Goal: Check status: Check status

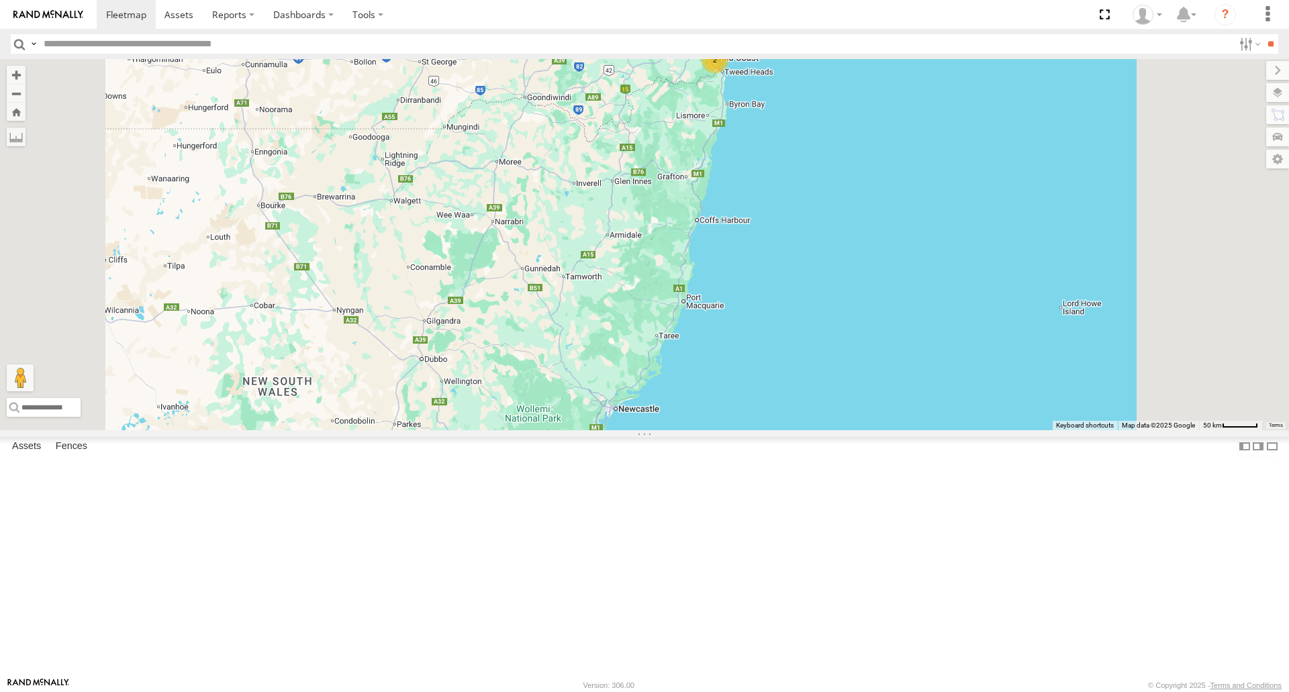
select select "**********"
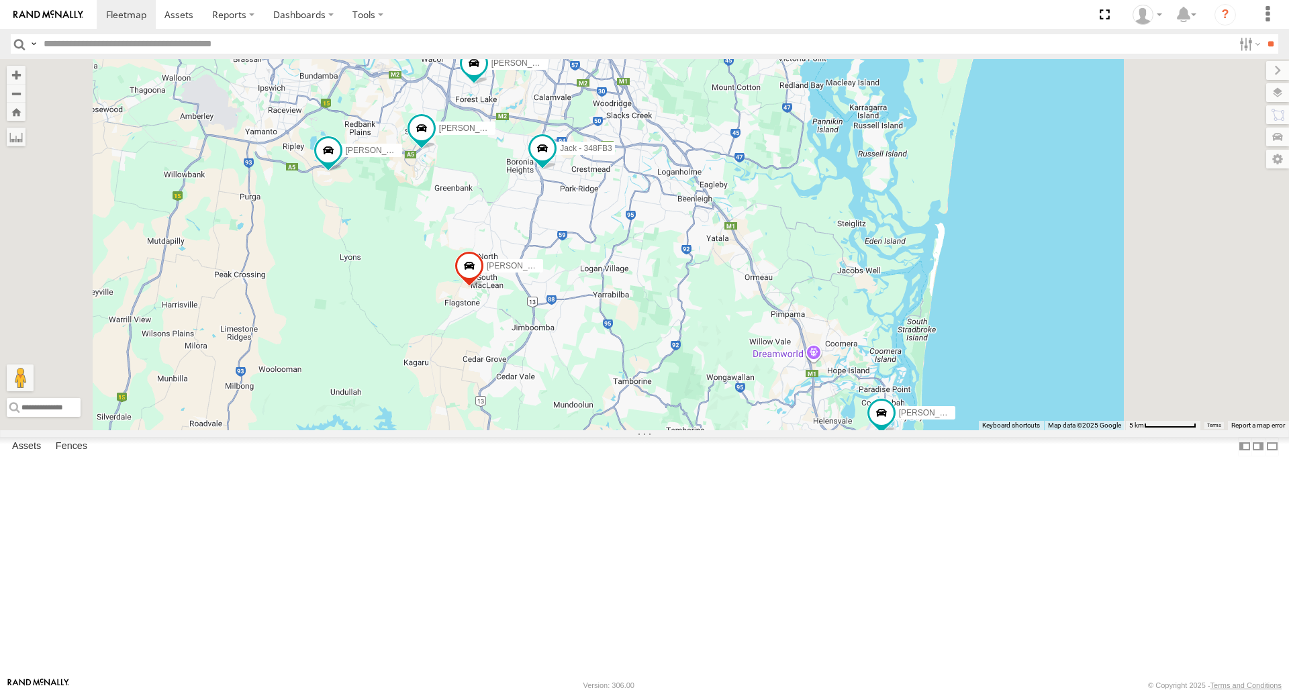
drag, startPoint x: 744, startPoint y: 162, endPoint x: 739, endPoint y: 189, distance: 26.7
click at [739, 189] on div "Marty - 360NA6 NSW Mitchell B - Corolla Hatch Alex - 347FB3 Jack - 348FB3 Spare…" at bounding box center [644, 244] width 1289 height 371
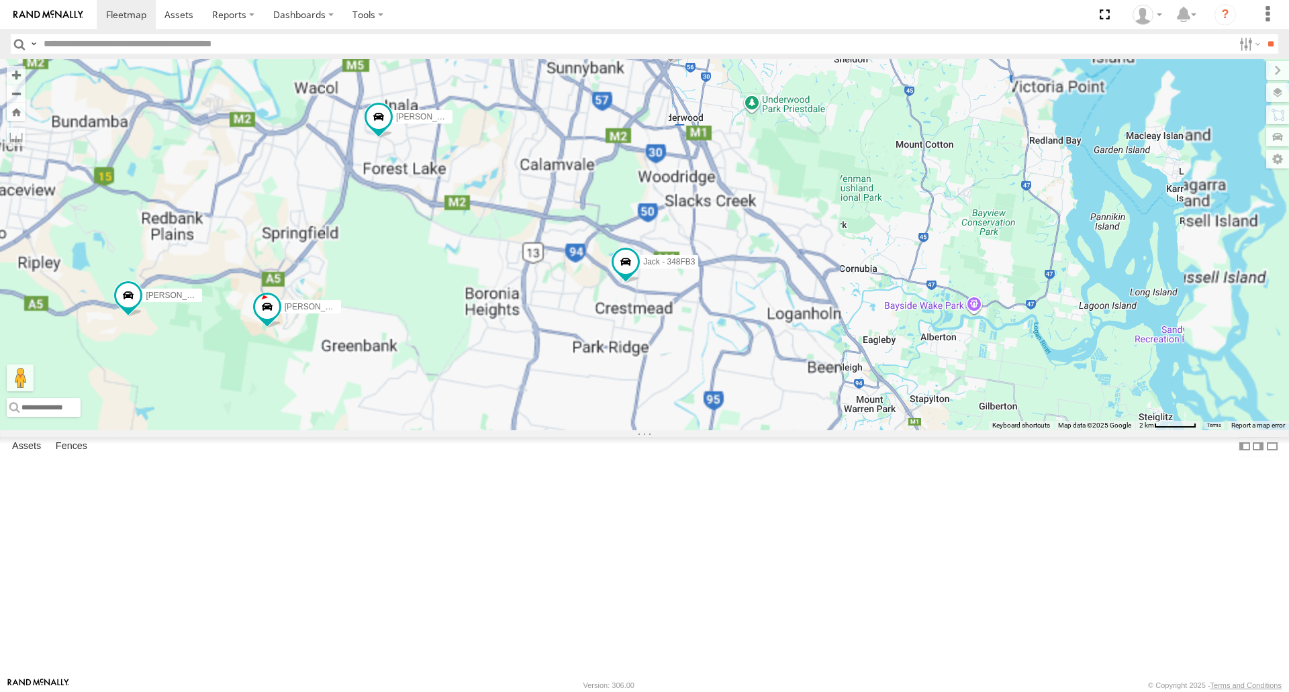
drag, startPoint x: 723, startPoint y: 186, endPoint x: 731, endPoint y: 258, distance: 72.3
click at [731, 258] on div "Mitchell B - Corolla Hatch Alex - 347FB3 Jack - 348FB3 Robbie Sparksman- 817BG4…" at bounding box center [644, 244] width 1289 height 371
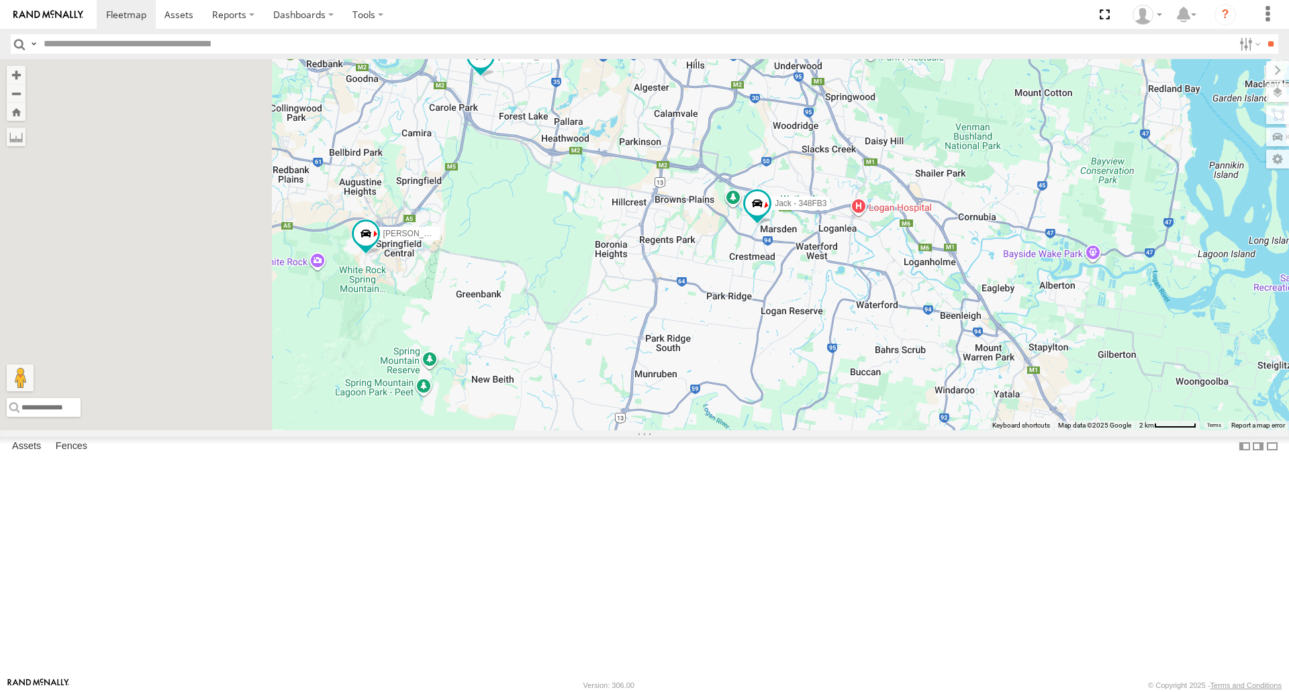
drag, startPoint x: 840, startPoint y: 271, endPoint x: 871, endPoint y: 252, distance: 36.4
click at [871, 252] on div "Mitchell B - Corolla Hatch Jack - 348FB3 Vinh 019IP4 - Hilux Spare/Kang - 269 E…" at bounding box center [644, 244] width 1289 height 371
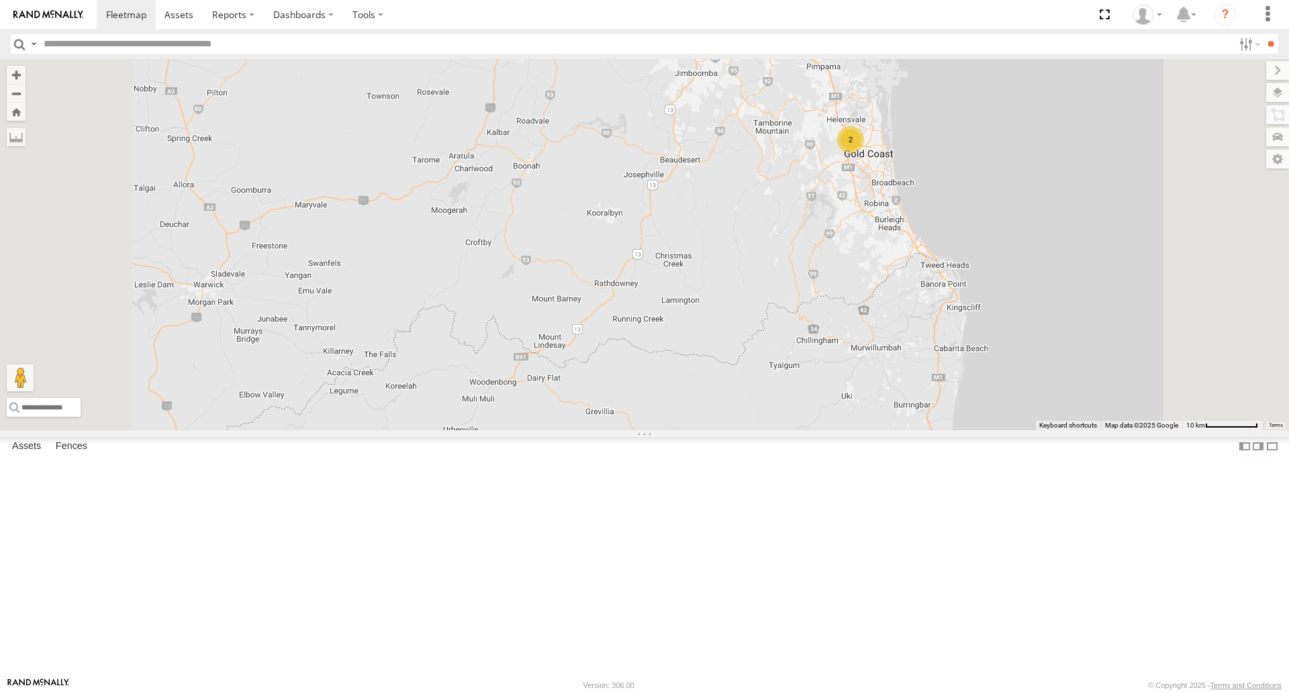
drag, startPoint x: 804, startPoint y: 175, endPoint x: 754, endPoint y: 303, distance: 137.5
click at [754, 303] on div "[PERSON_NAME] - 360NA6 [GEOGRAPHIC_DATA] [PERSON_NAME] B - Corolla Hatch 2 Jack…" at bounding box center [644, 244] width 1289 height 371
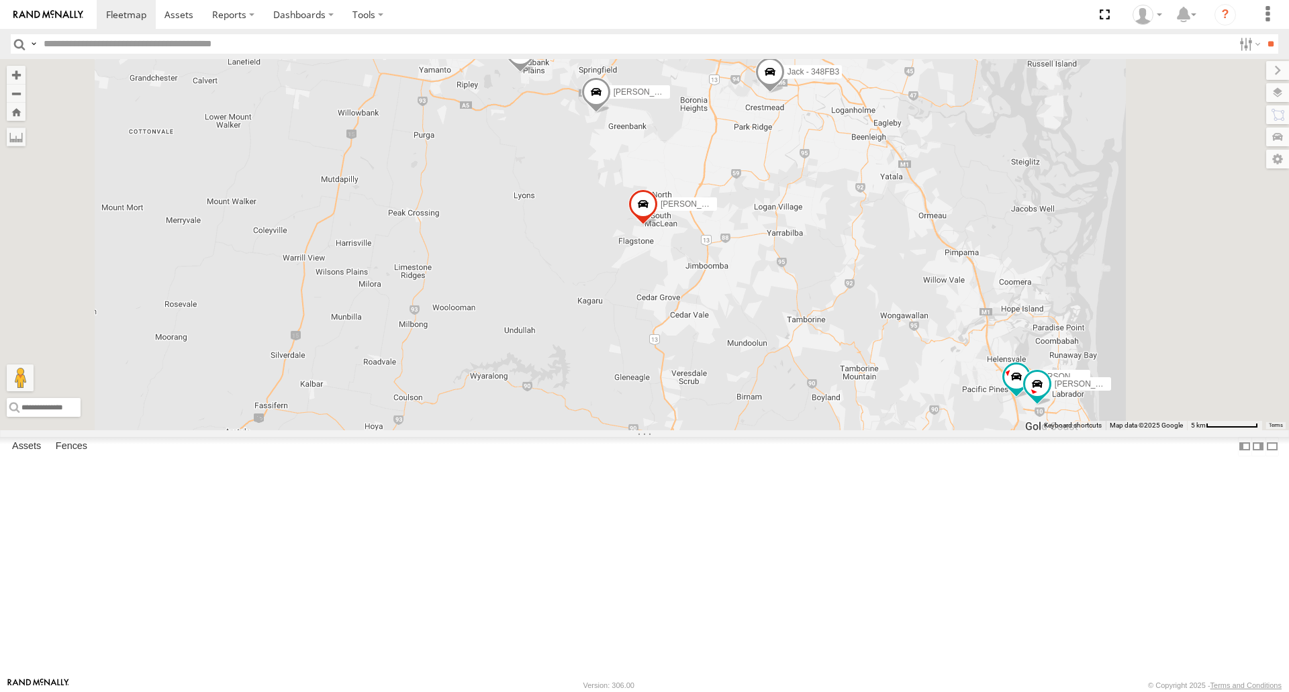
drag, startPoint x: 756, startPoint y: 319, endPoint x: 753, endPoint y: 329, distance: 10.4
click at [753, 329] on div "[PERSON_NAME] - 360NA6 [GEOGRAPHIC_DATA] [PERSON_NAME] B - Corolla [PERSON_NAME…" at bounding box center [644, 244] width 1289 height 371
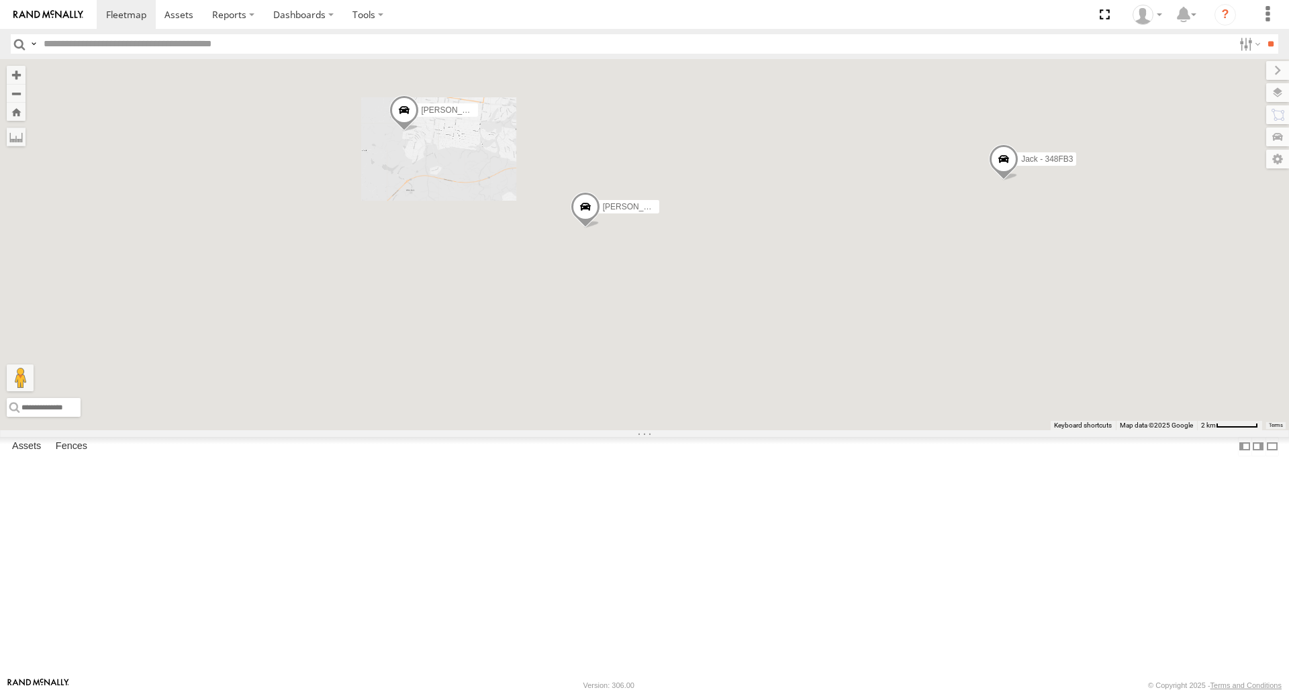
drag, startPoint x: 744, startPoint y: 298, endPoint x: 720, endPoint y: 294, distance: 24.5
click at [720, 294] on div "[PERSON_NAME] - 360NA6 [GEOGRAPHIC_DATA] [PERSON_NAME] B - Corolla [PERSON_NAME…" at bounding box center [644, 244] width 1289 height 371
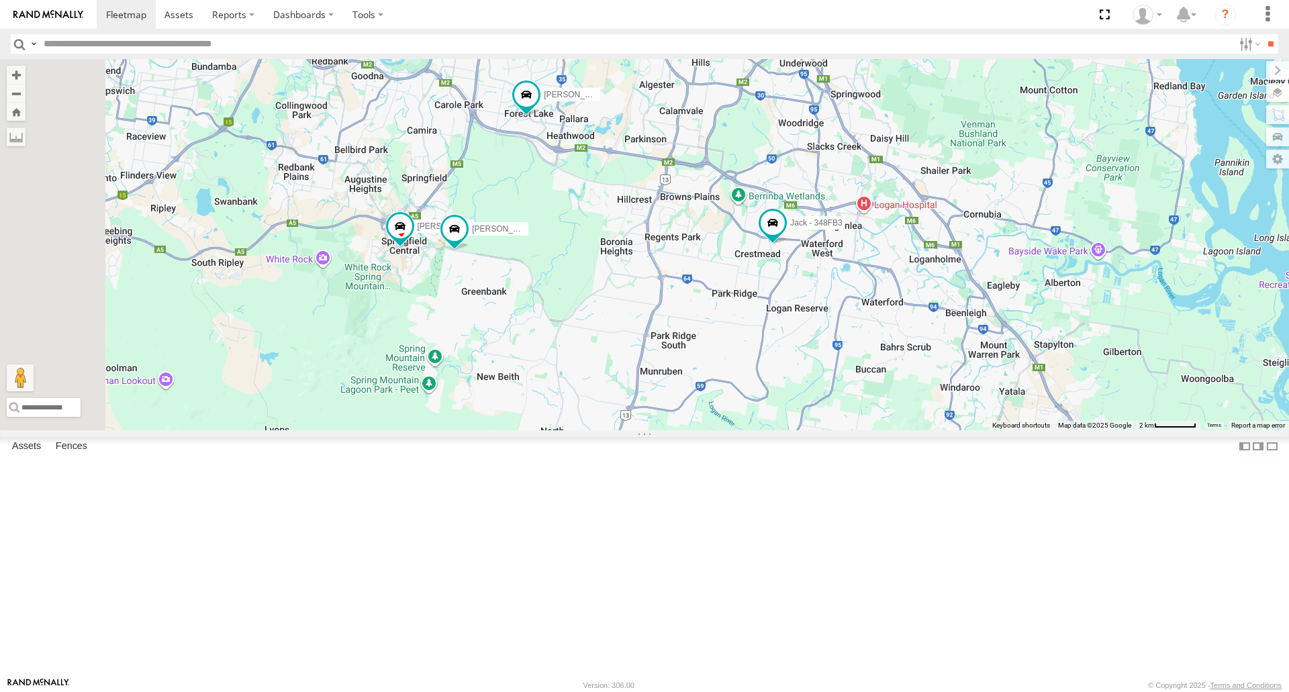
select select "**********"
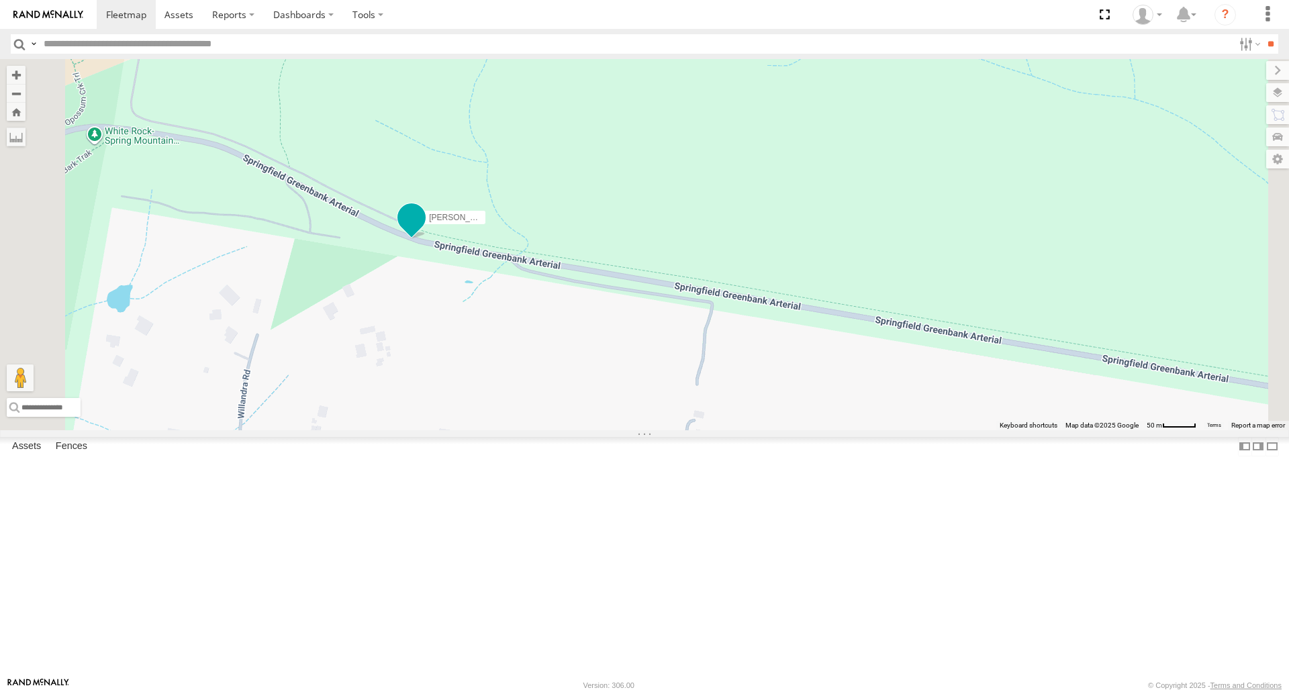
click at [424, 230] on span at bounding box center [411, 217] width 24 height 24
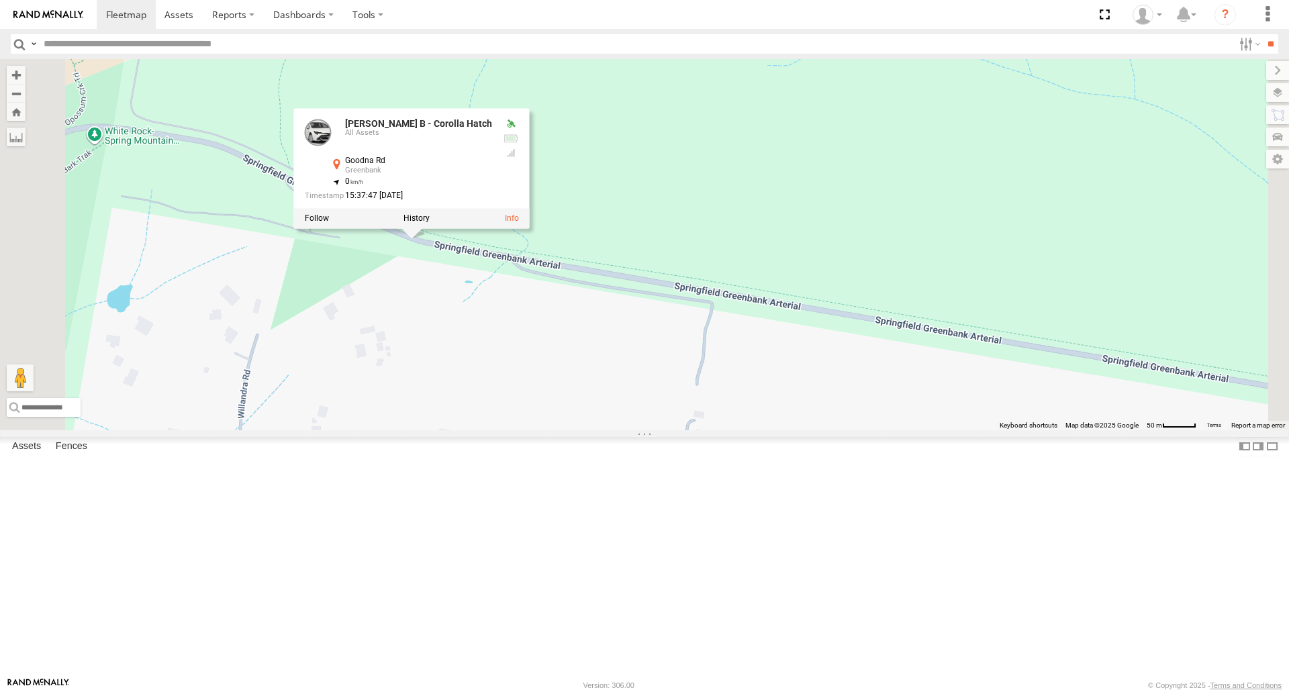
click at [599, 386] on div "Mitchell B - Corolla Hatch Jack - 348FB3 Nathan - 017IP4 Vinh 019IP4 - Hilux Je…" at bounding box center [644, 244] width 1289 height 371
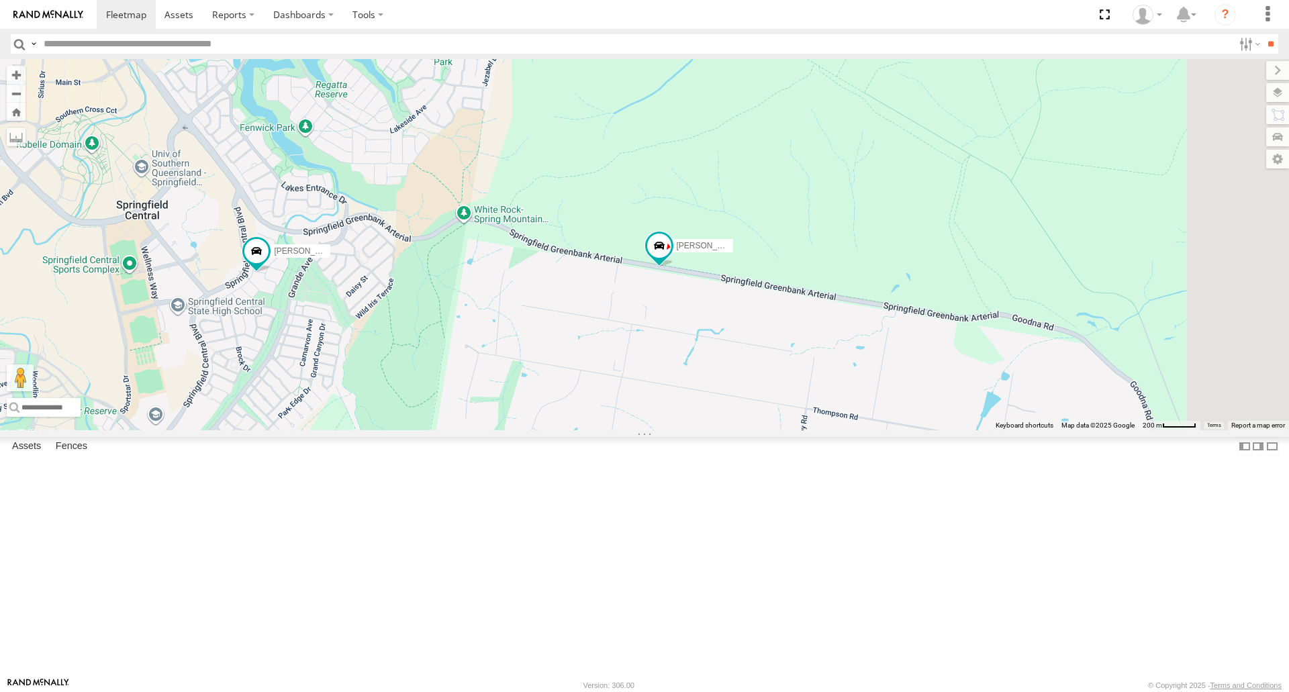
drag, startPoint x: 1106, startPoint y: 488, endPoint x: 843, endPoint y: 441, distance: 268.0
click at [843, 430] on div "Mitchell B - Corolla Hatch Nathan - 017IP4" at bounding box center [644, 244] width 1289 height 371
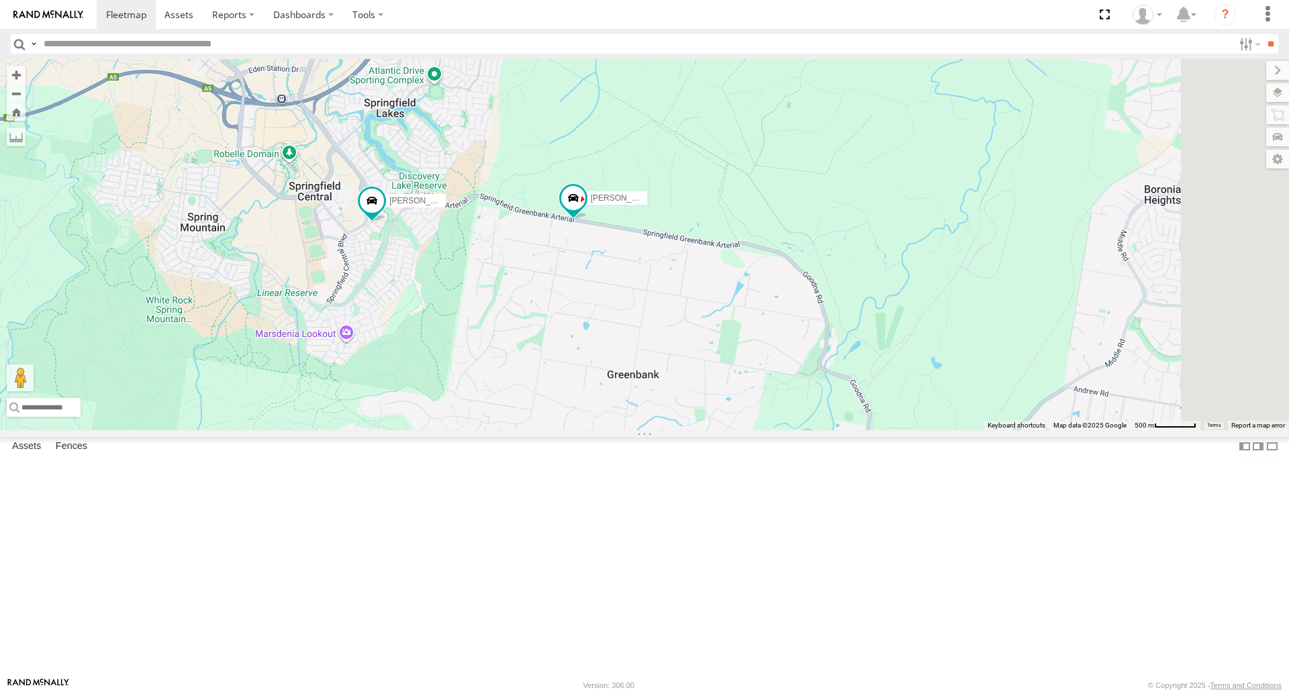
drag, startPoint x: 892, startPoint y: 394, endPoint x: 870, endPoint y: 379, distance: 26.5
click at [873, 379] on div "Mitchell B - Corolla Hatch Nathan - 017IP4" at bounding box center [644, 244] width 1289 height 371
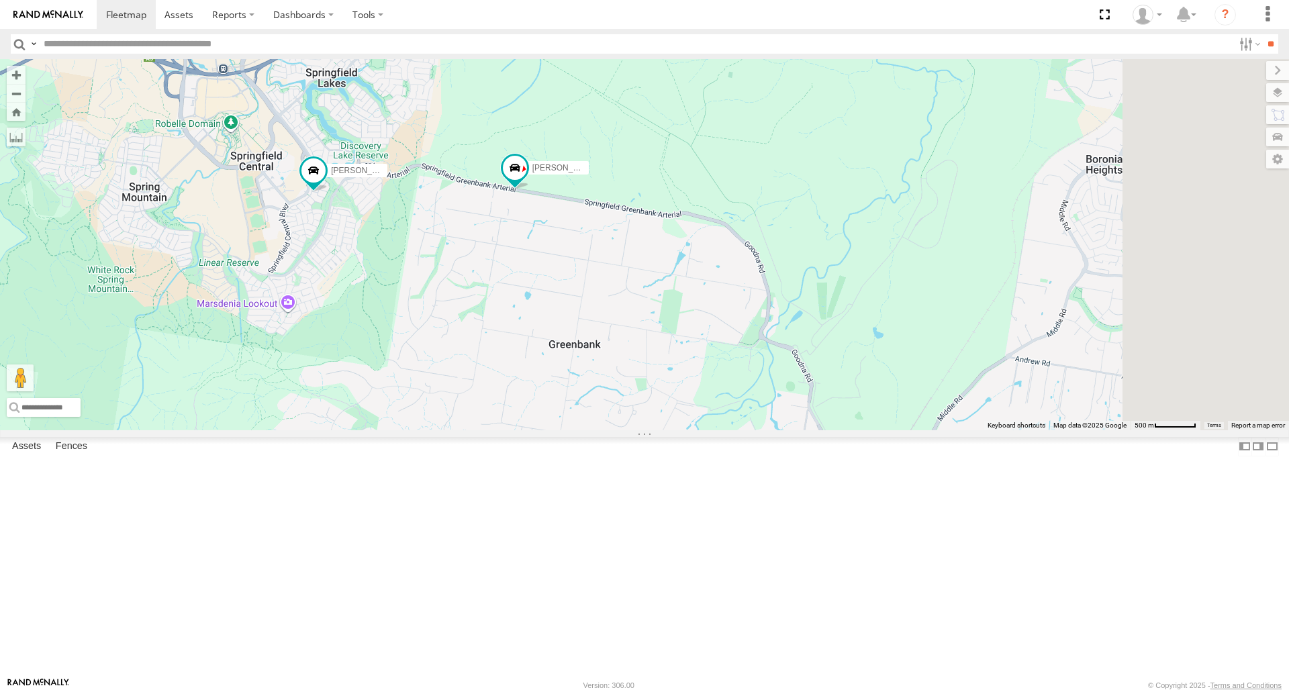
drag, startPoint x: 917, startPoint y: 426, endPoint x: 902, endPoint y: 417, distance: 18.1
click at [902, 417] on div "Mitchell B - Corolla Hatch Nathan - 017IP4" at bounding box center [644, 244] width 1289 height 371
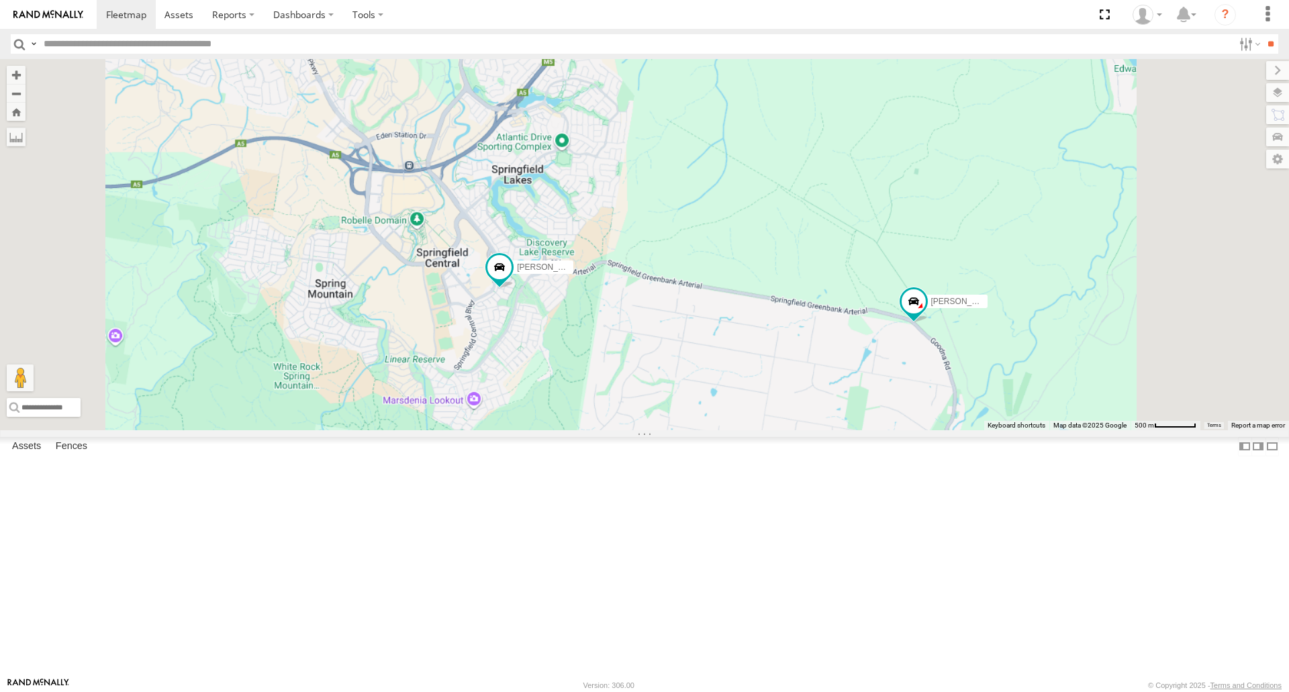
drag, startPoint x: 1041, startPoint y: 426, endPoint x: 811, endPoint y: 332, distance: 248.7
click at [811, 332] on div "Mitchell B - Corolla Hatch Nathan - 017IP4" at bounding box center [644, 244] width 1289 height 371
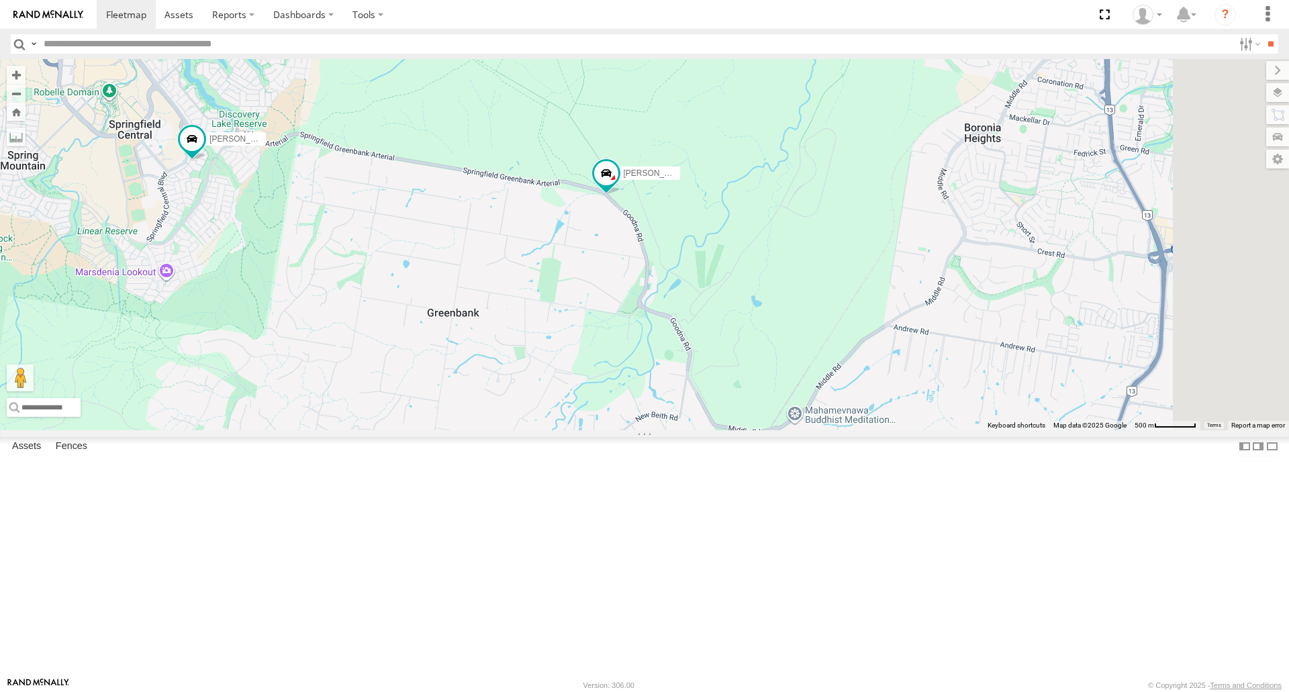
drag, startPoint x: 951, startPoint y: 389, endPoint x: 864, endPoint y: 350, distance: 95.0
click at [864, 350] on div "Mitchell B - Corolla Hatch Nathan - 017IP4" at bounding box center [644, 244] width 1289 height 371
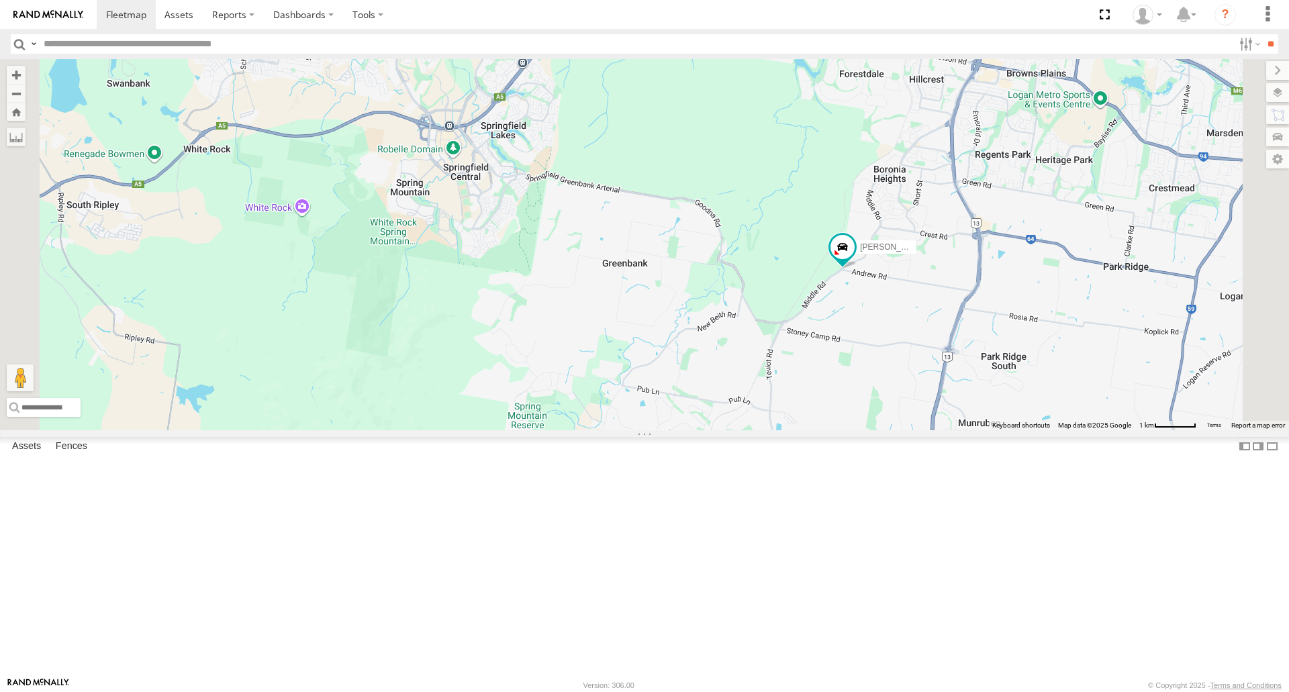
click at [855, 260] on span at bounding box center [843, 248] width 24 height 24
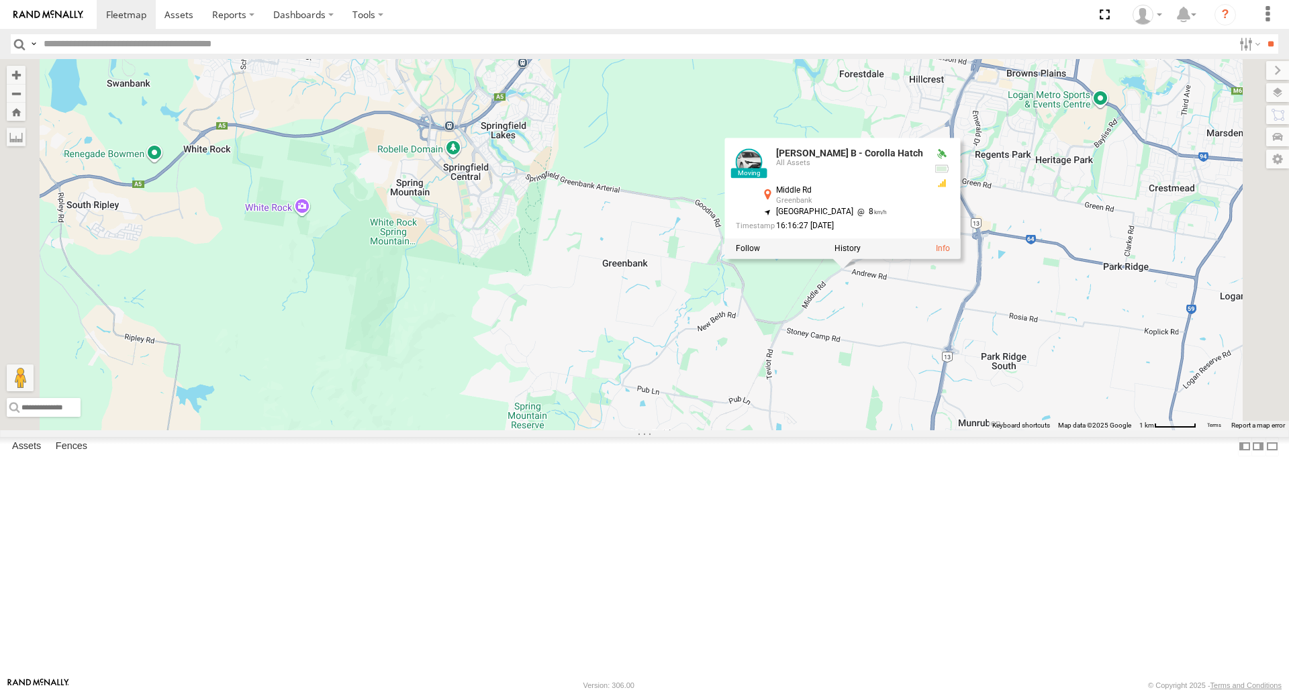
click at [861, 254] on label at bounding box center [848, 248] width 26 height 9
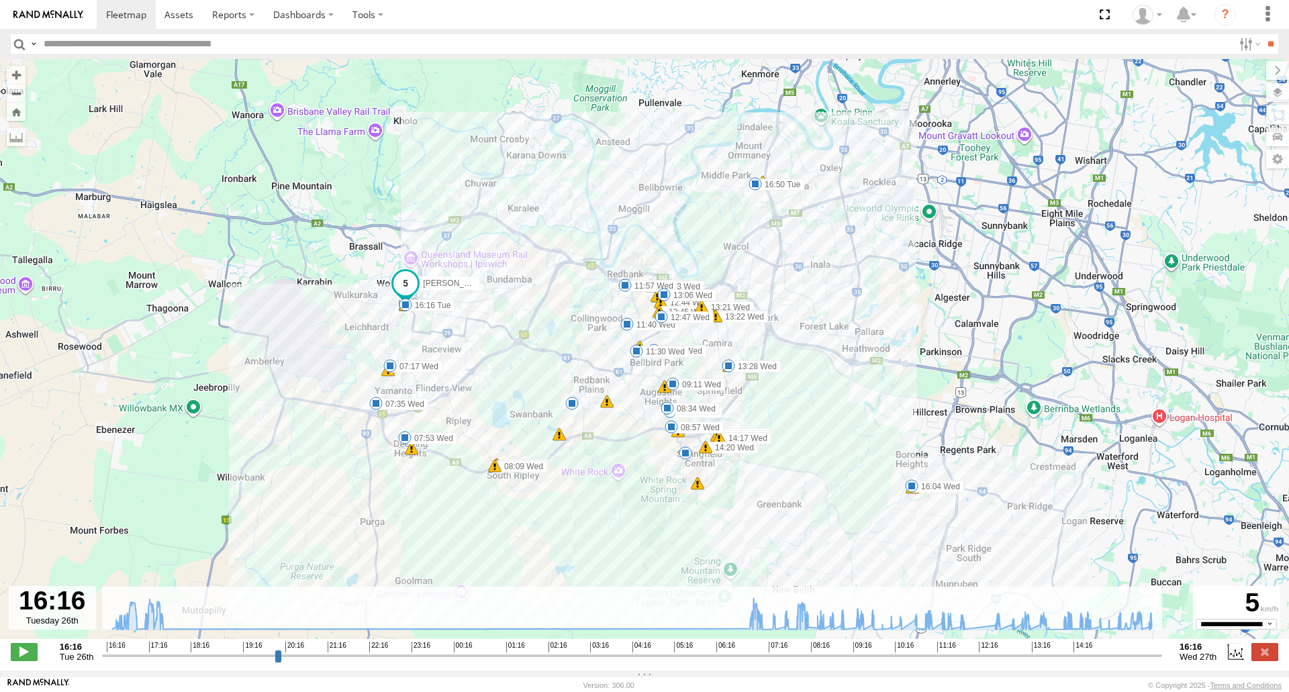
click at [912, 487] on span at bounding box center [911, 485] width 13 height 13
click at [913, 497] on div "Mitchell B - Corolla Hatch 16:16 Tue 16:21 Tue 16:21 Tue 16:50 Tue 07:06 Wed 07…" at bounding box center [644, 356] width 1289 height 594
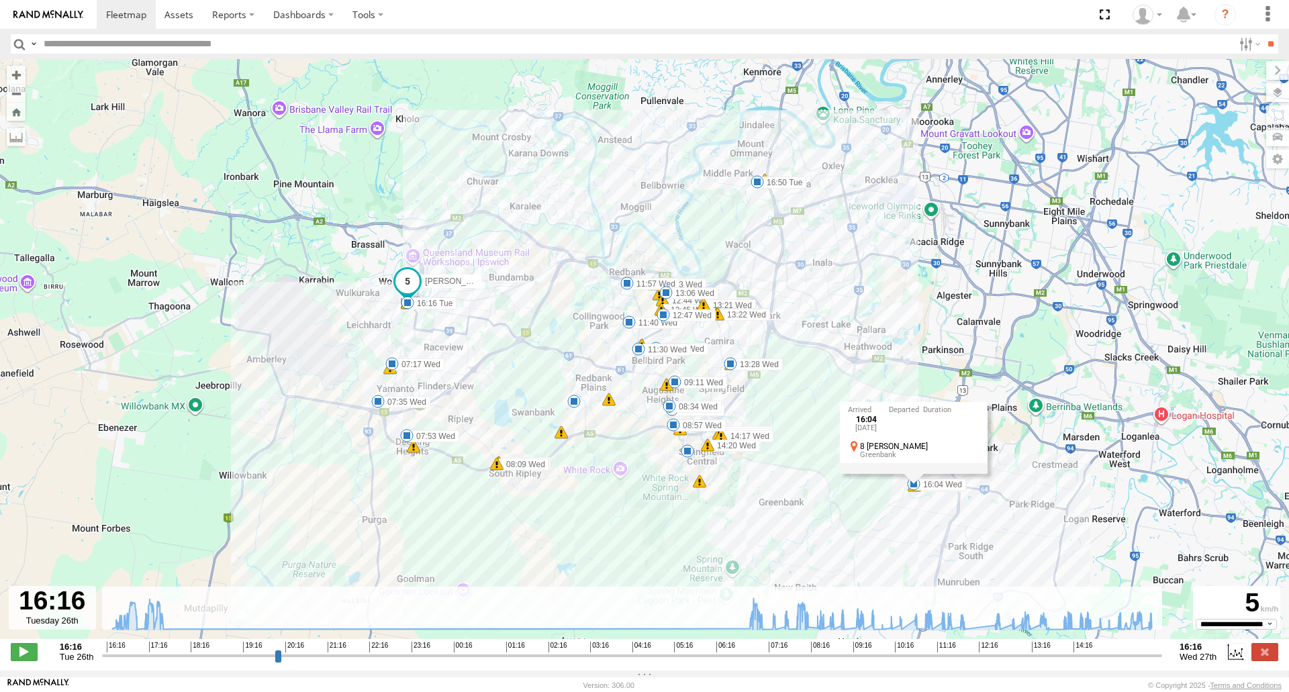
click at [914, 473] on div "16:04 Wed 27th Aug 8 Carrick Pl Greenbank" at bounding box center [914, 437] width 148 height 72
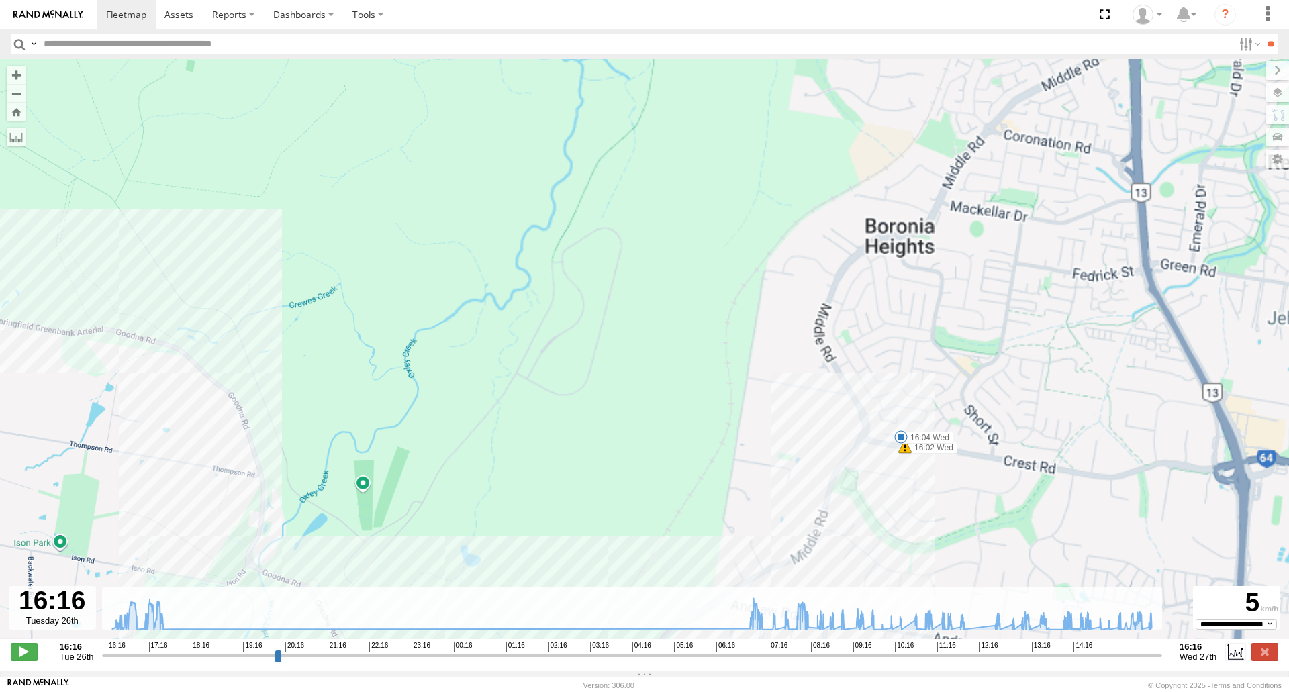
click at [910, 450] on span at bounding box center [904, 446] width 13 height 13
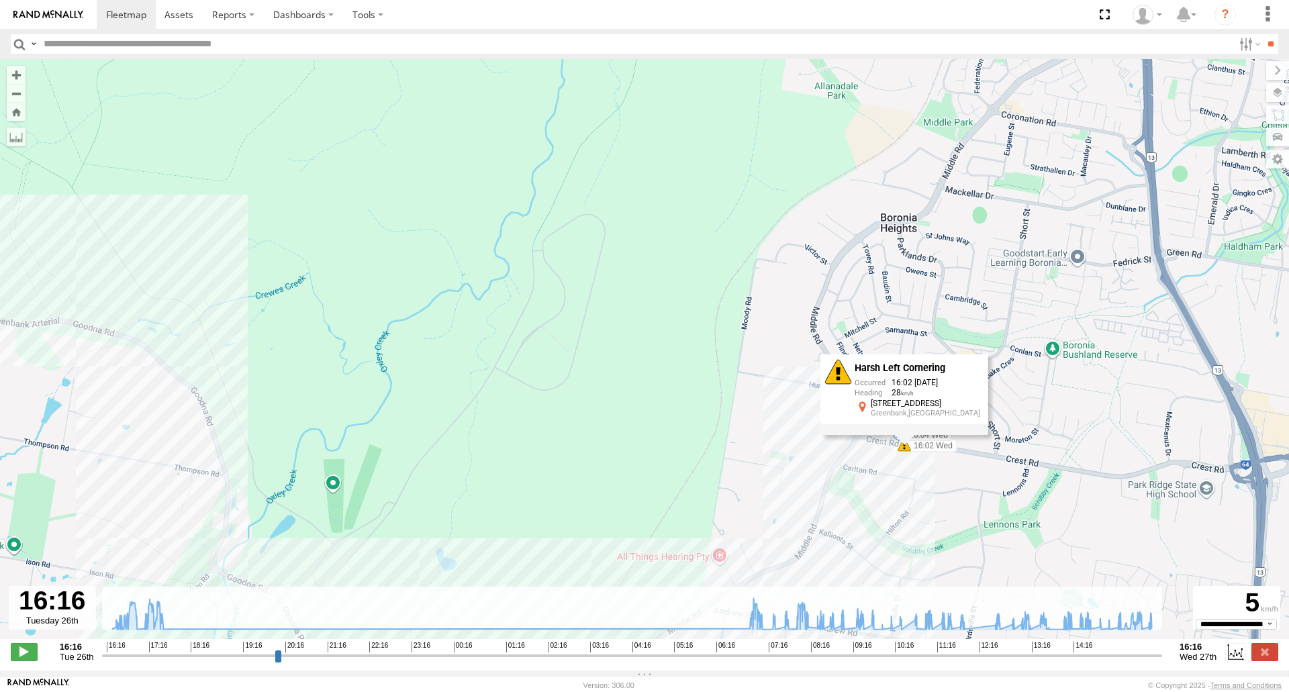
drag, startPoint x: 878, startPoint y: 495, endPoint x: 895, endPoint y: 485, distance: 20.2
click at [878, 496] on div "Mitchell B - Corolla Hatch 16:16 Tue 16:21 Tue 16:21 Tue 16:50 Tue 07:06 Wed 07…" at bounding box center [644, 356] width 1289 height 594
click at [914, 489] on div "Mitchell B - Corolla Hatch 16:16 Tue 16:21 Tue 16:21 Tue 16:50 Tue 07:06 Wed 07…" at bounding box center [644, 356] width 1289 height 594
click at [900, 439] on span at bounding box center [899, 434] width 13 height 13
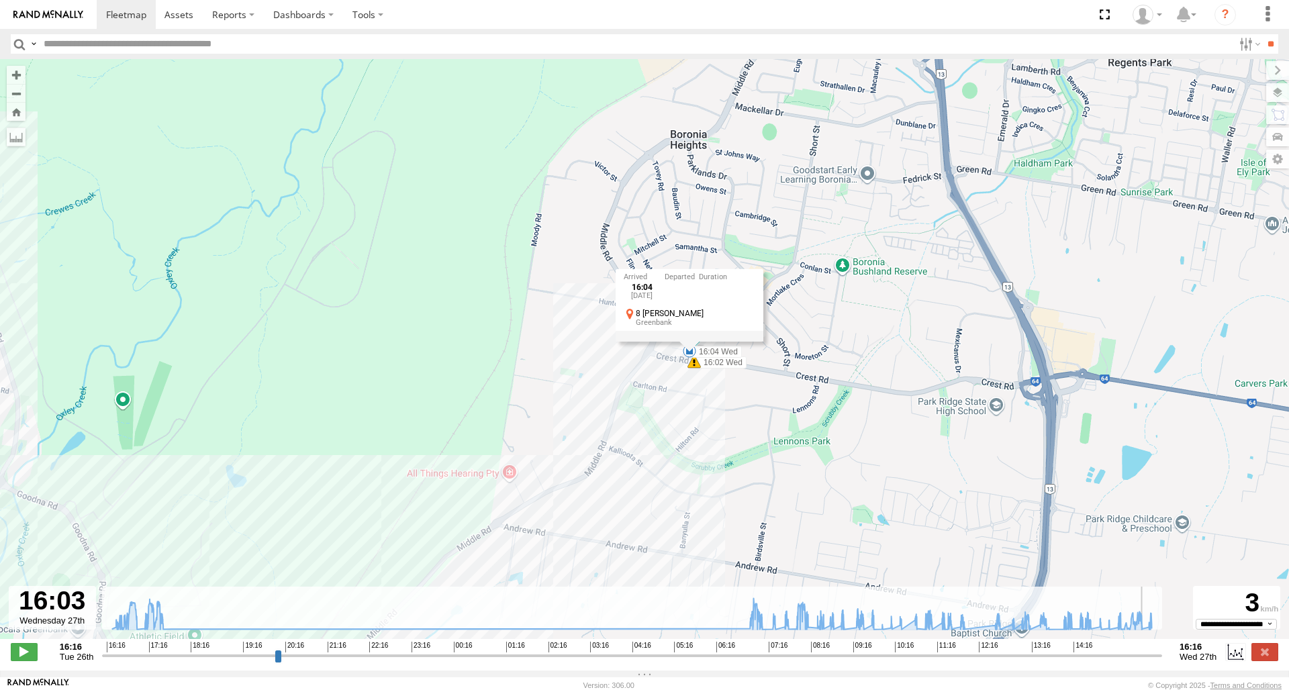
drag, startPoint x: 1145, startPoint y: 660, endPoint x: 1140, endPoint y: 655, distance: 7.6
click at [1148, 658] on input "range" at bounding box center [632, 655] width 1060 height 13
drag, startPoint x: 1126, startPoint y: 616, endPoint x: 1158, endPoint y: 615, distance: 32.2
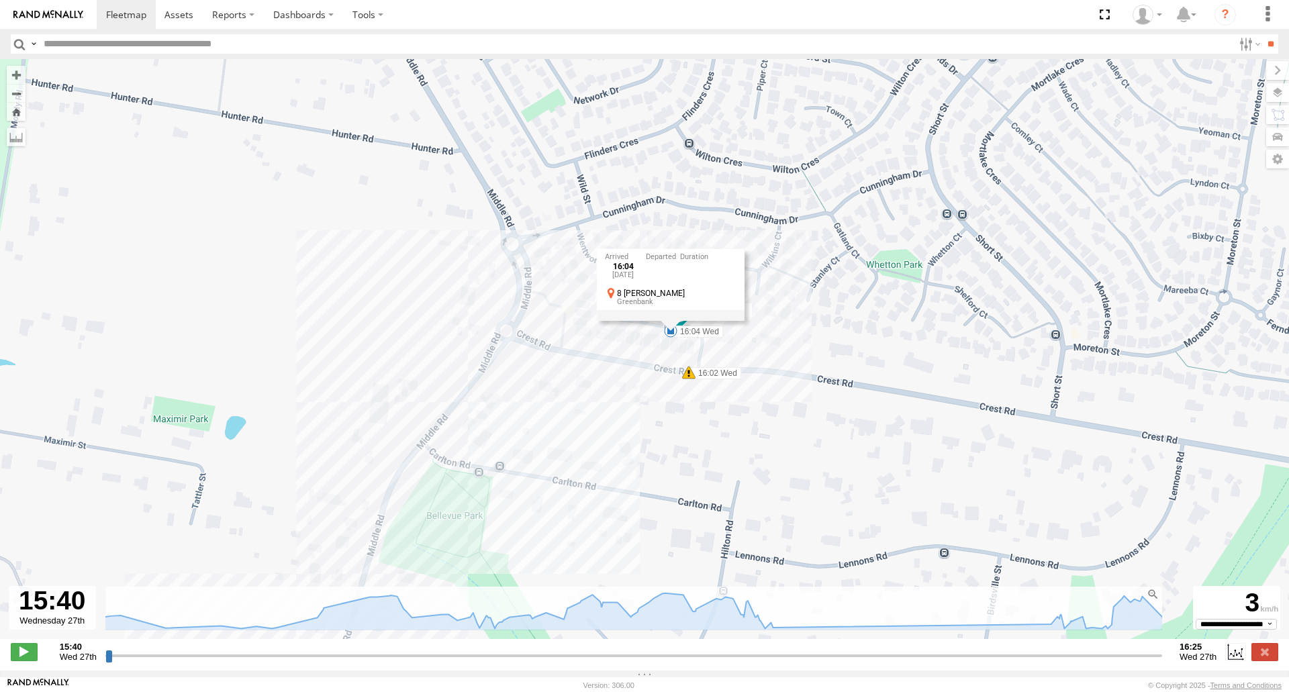
click at [826, 305] on div "Mitchell B - Corolla Hatch 16:16 Tue 16:21 Tue 16:21 Tue 16:50 Tue 07:06 Wed 07…" at bounding box center [644, 356] width 1289 height 594
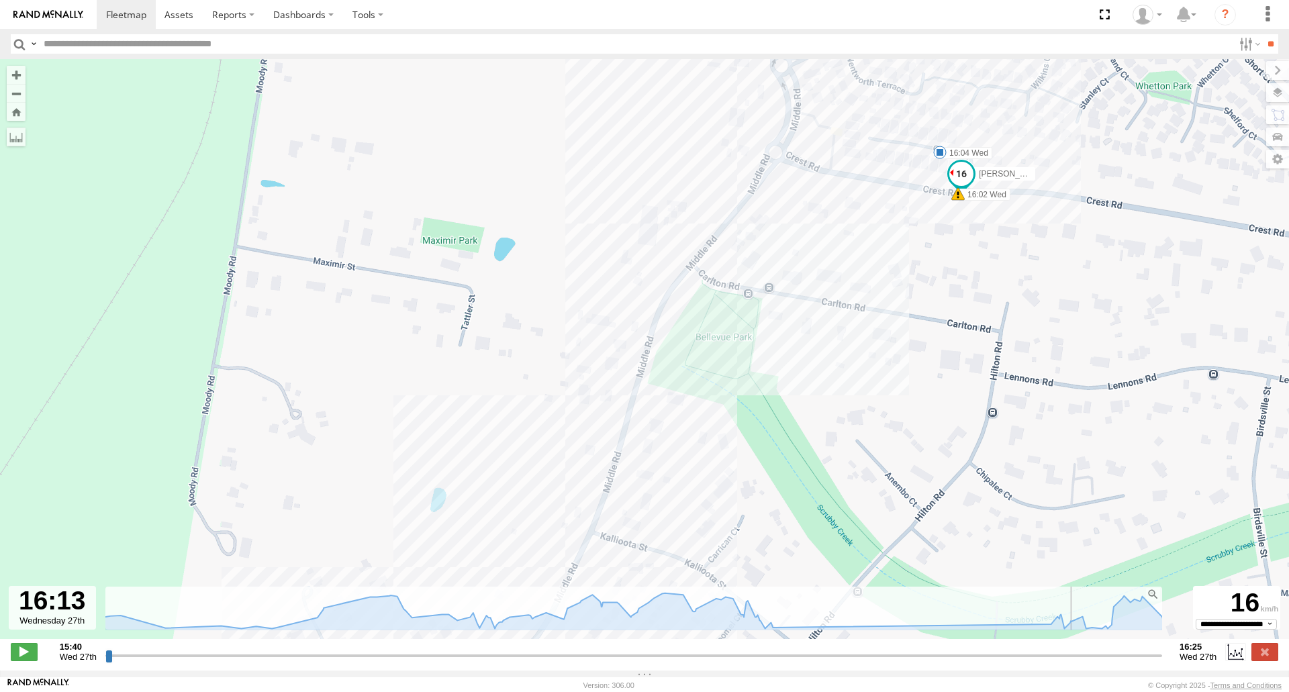
drag, startPoint x: 1078, startPoint y: 664, endPoint x: 879, endPoint y: 687, distance: 200.8
click at [879, 662] on input "range" at bounding box center [633, 655] width 1057 height 13
click at [1268, 659] on label at bounding box center [1264, 651] width 27 height 17
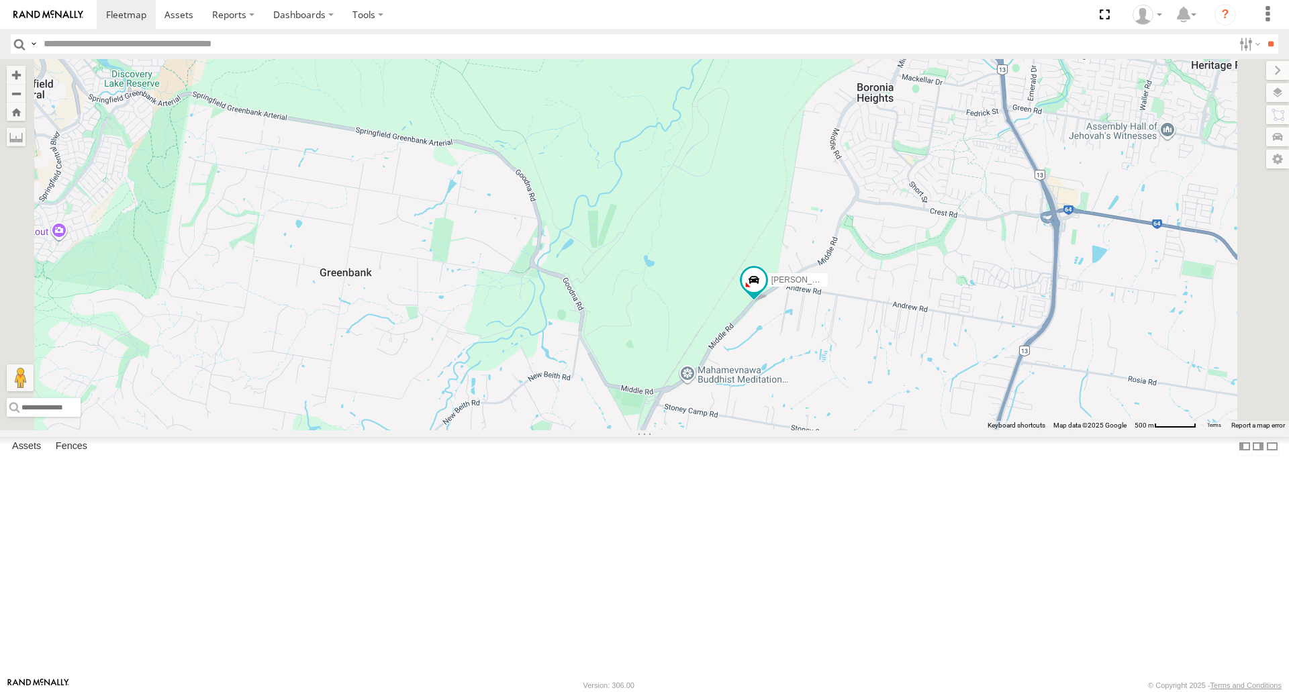
click at [953, 393] on div "Mitchell B - Corolla Hatch Nathan - 017IP4" at bounding box center [644, 244] width 1289 height 371
click at [769, 301] on span at bounding box center [754, 283] width 30 height 36
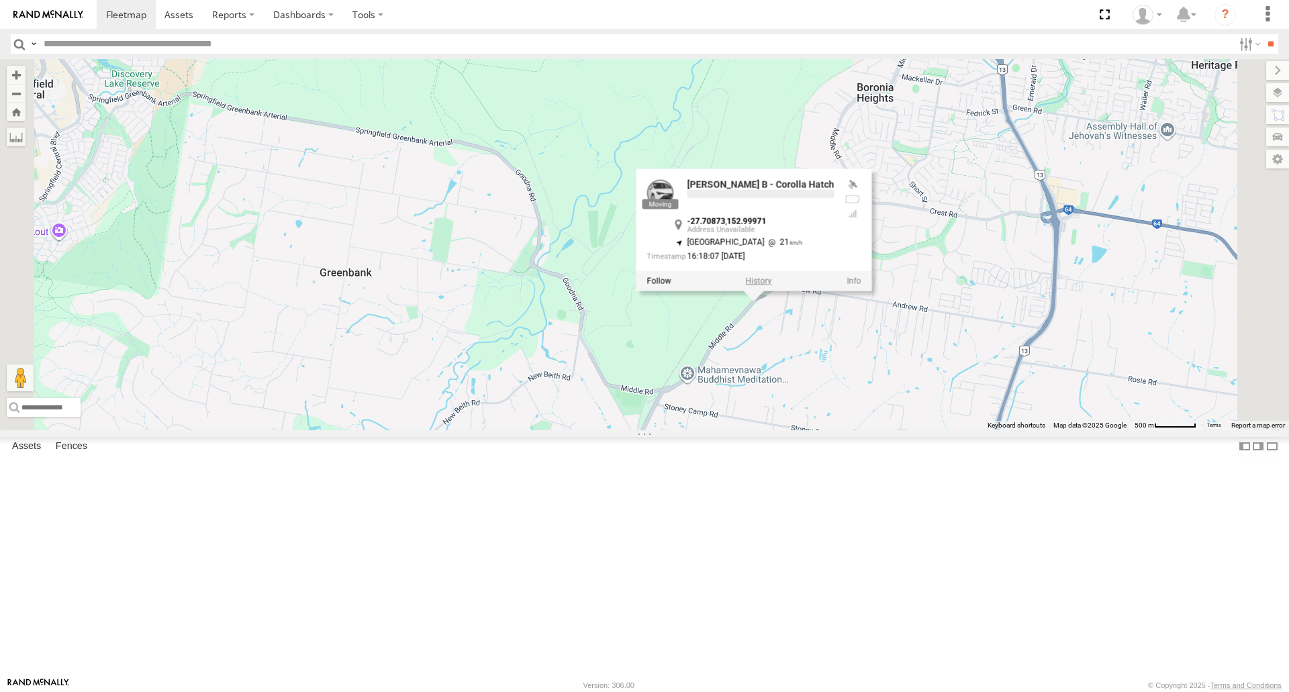
click at [772, 286] on label at bounding box center [759, 281] width 26 height 9
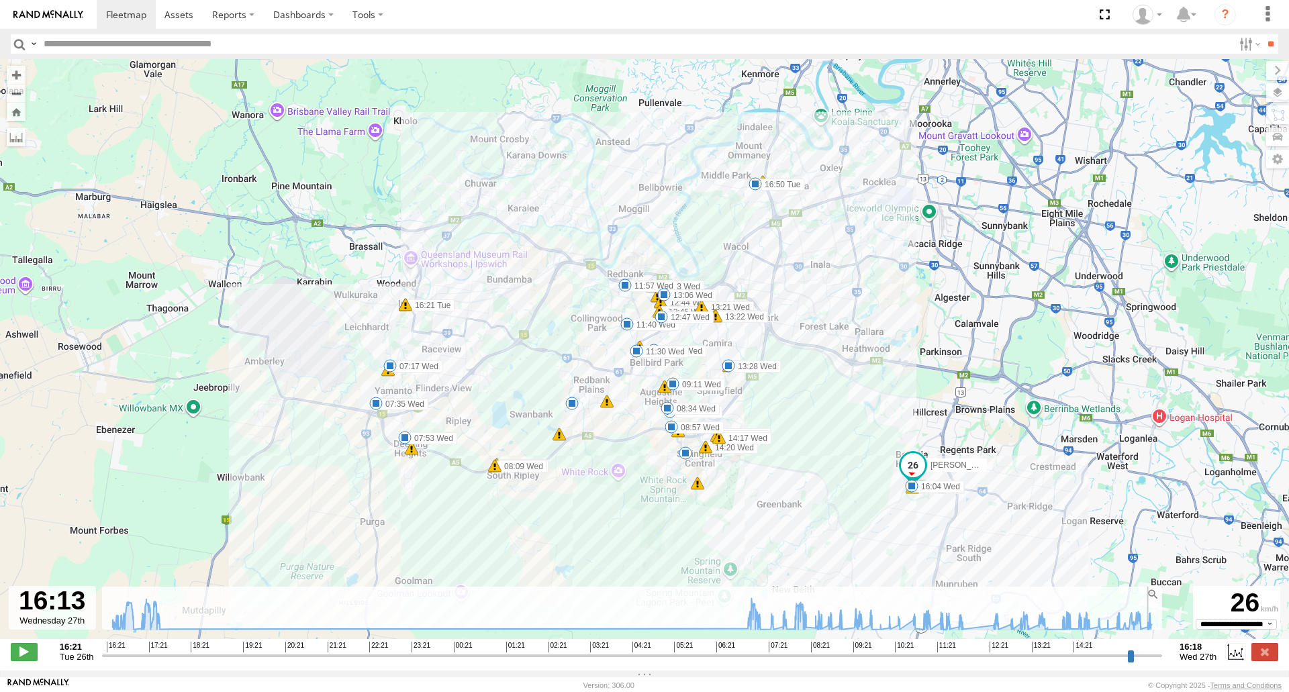
drag, startPoint x: 1113, startPoint y: 665, endPoint x: 1154, endPoint y: 670, distance: 41.2
click at [1154, 662] on input "range" at bounding box center [632, 655] width 1060 height 13
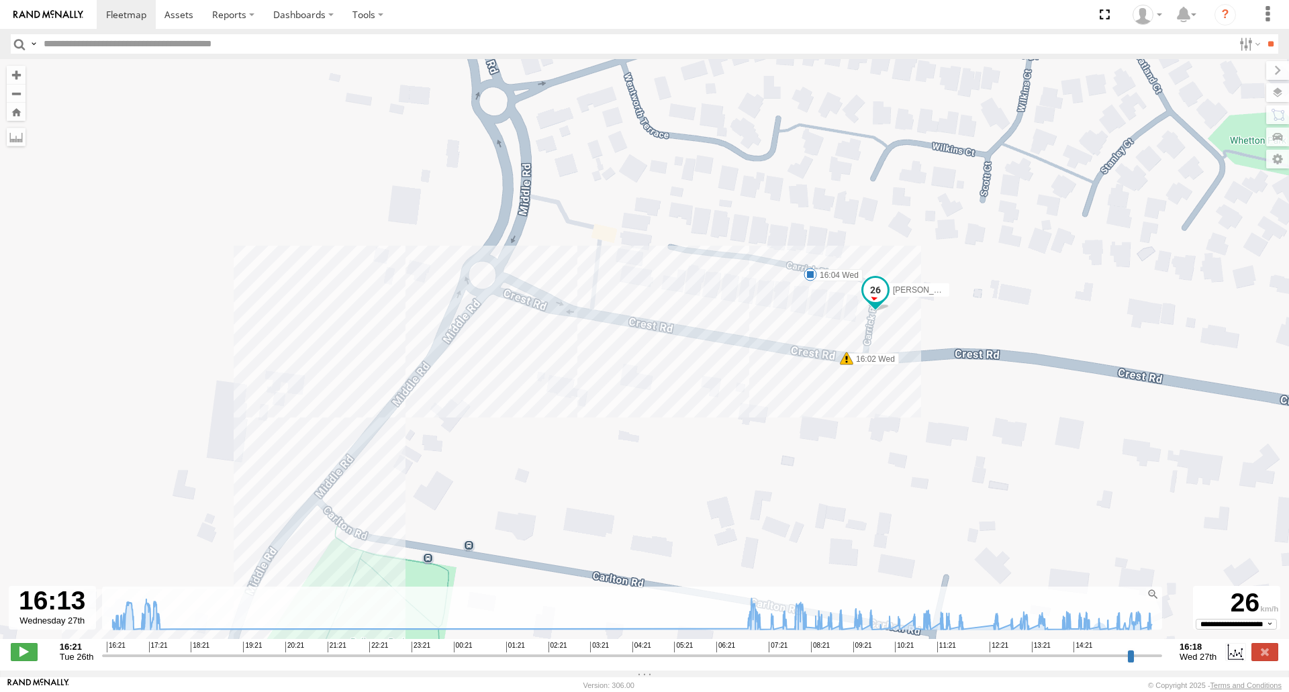
click at [807, 279] on span at bounding box center [810, 274] width 13 height 13
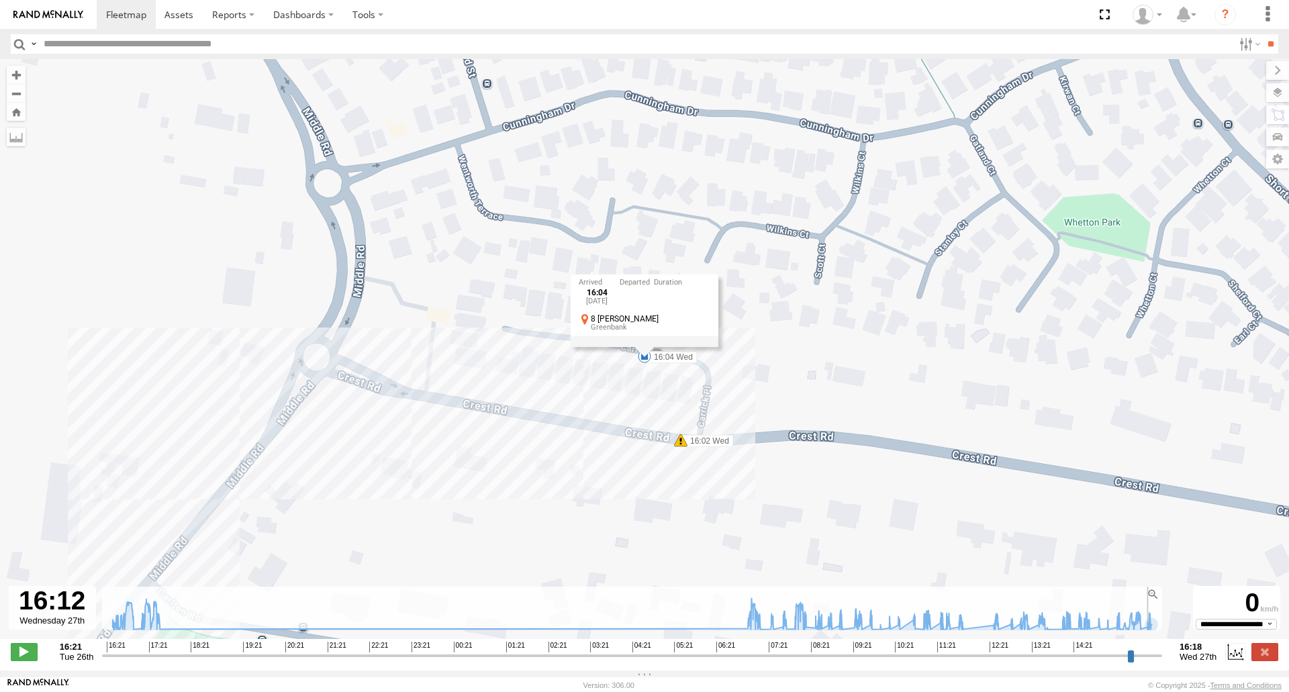
type input "**********"
click at [1154, 660] on input "range" at bounding box center [632, 655] width 1060 height 13
